Goal: Task Accomplishment & Management: Use online tool/utility

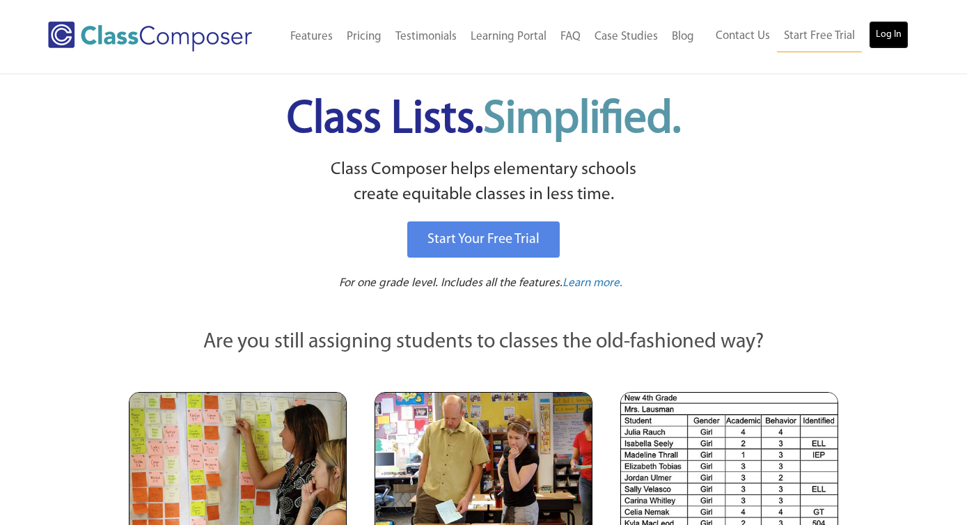
click at [887, 31] on link "Log In" at bounding box center [888, 35] width 40 height 28
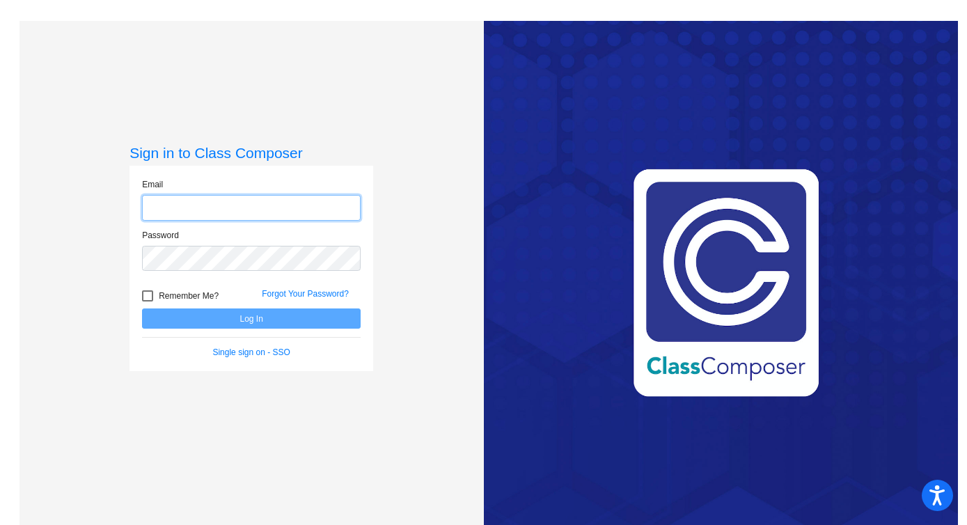
type input "[EMAIL_ADDRESS][DOMAIN_NAME]"
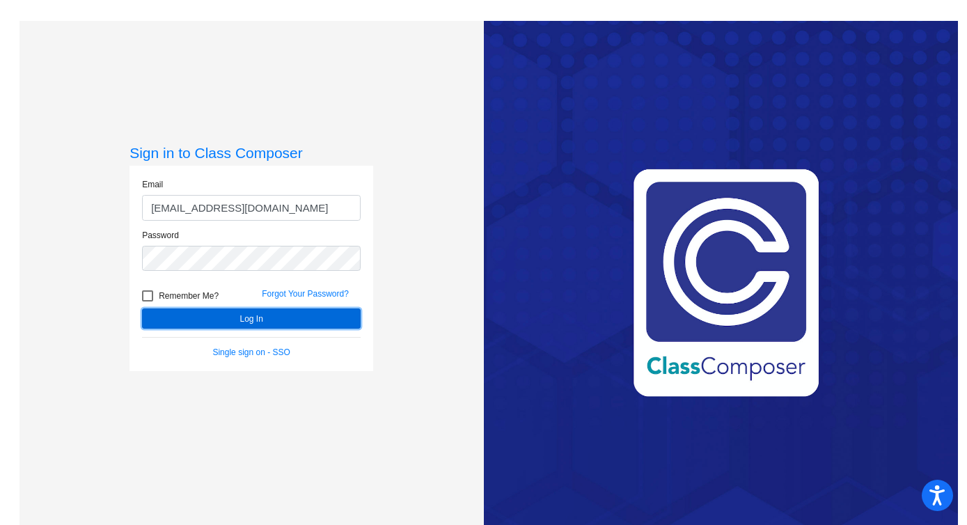
click at [270, 320] on button "Log In" at bounding box center [251, 318] width 219 height 20
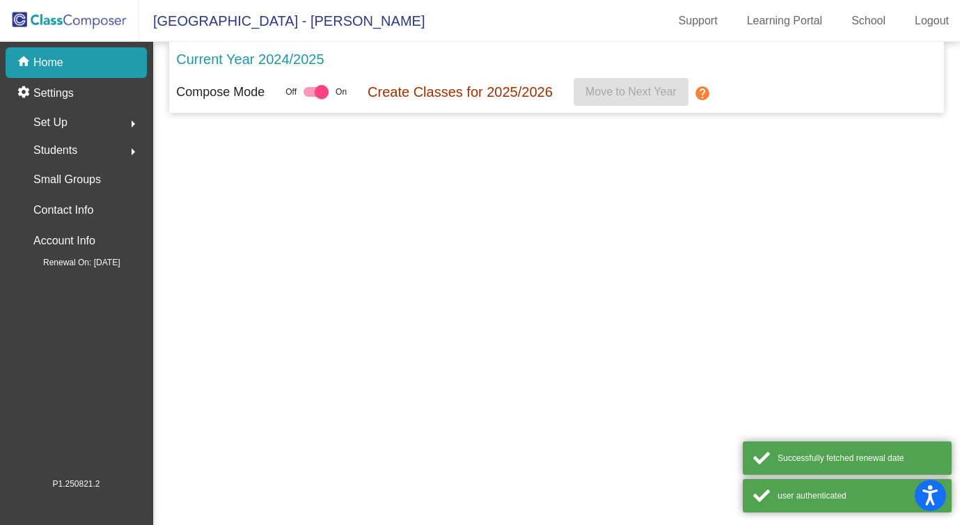
click at [270, 320] on mat-sidenav-content "Current Year 2024/2025 Compose Mode Off On Create Classes for 2025/2026 Move to…" at bounding box center [556, 283] width 807 height 483
